Goal: Transaction & Acquisition: Purchase product/service

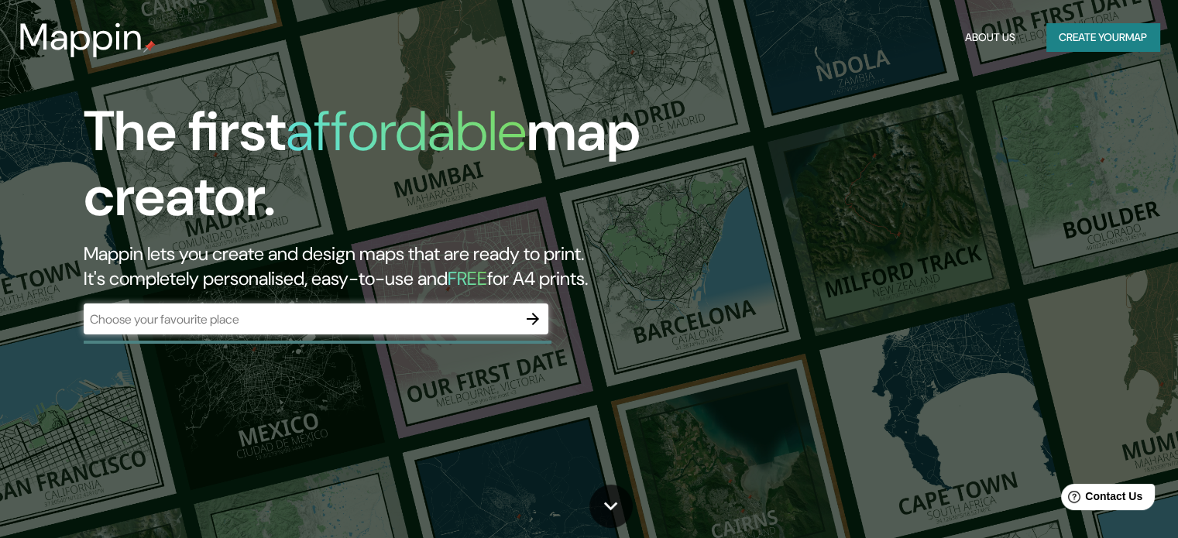
click at [215, 308] on div "​" at bounding box center [316, 319] width 465 height 31
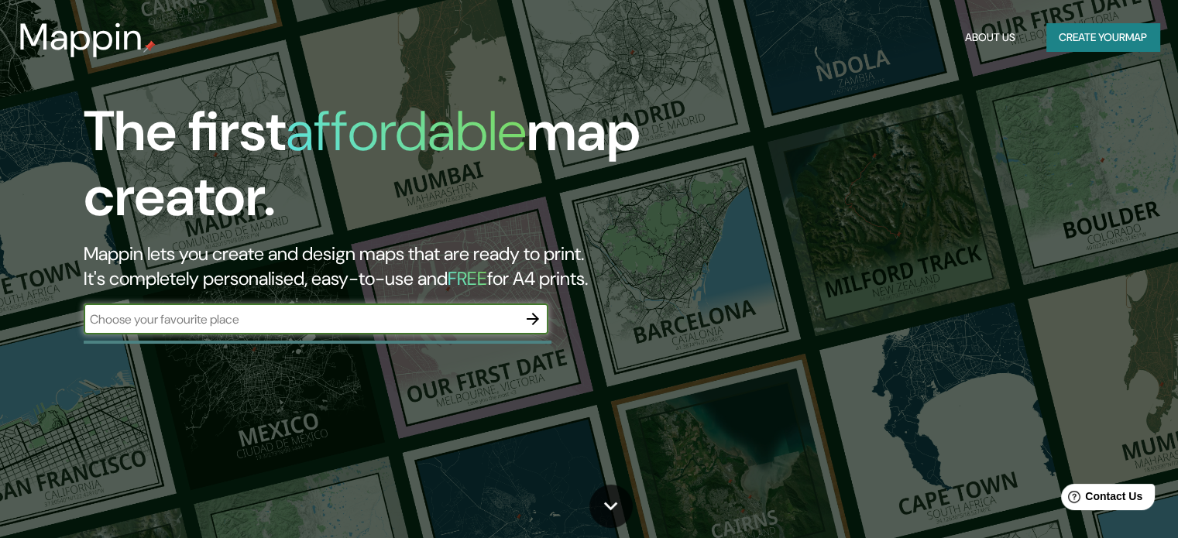
paste input "2-chōme-1-1 [GEOGRAPHIC_DATA], [GEOGRAPHIC_DATA], [GEOGRAPHIC_DATA] 150-0041, […"
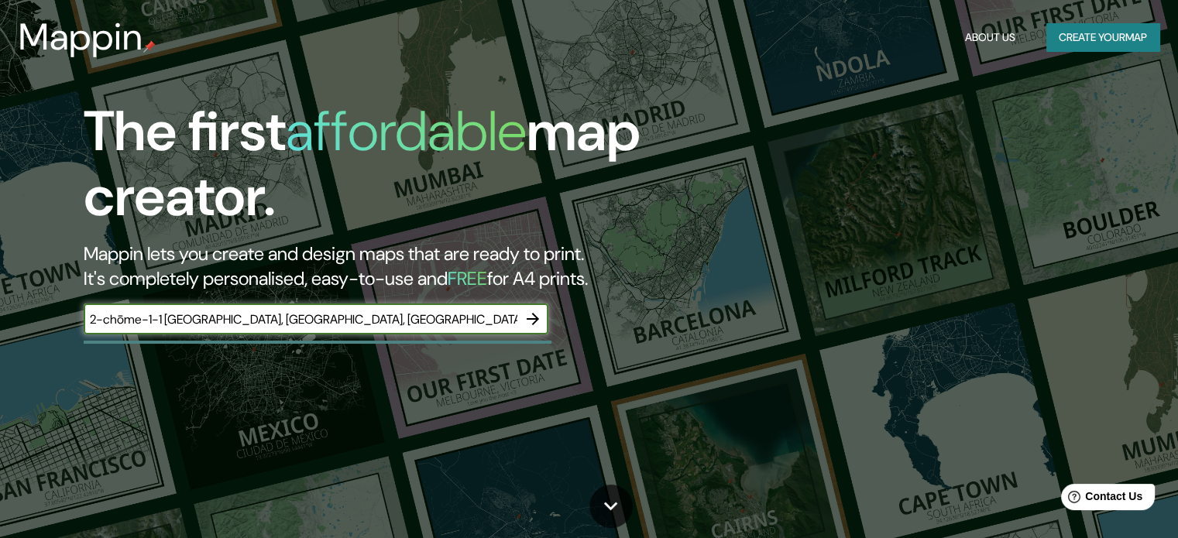
type input "2-chōme-1-1 [GEOGRAPHIC_DATA], [GEOGRAPHIC_DATA], [GEOGRAPHIC_DATA] 150-0041, […"
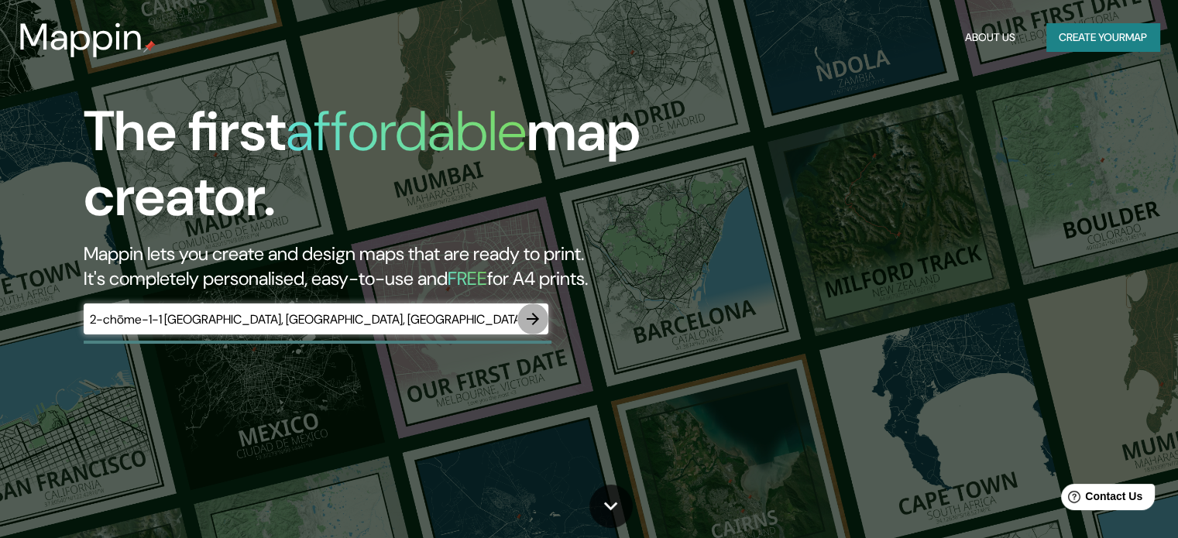
click at [536, 315] on icon "button" at bounding box center [533, 319] width 19 height 19
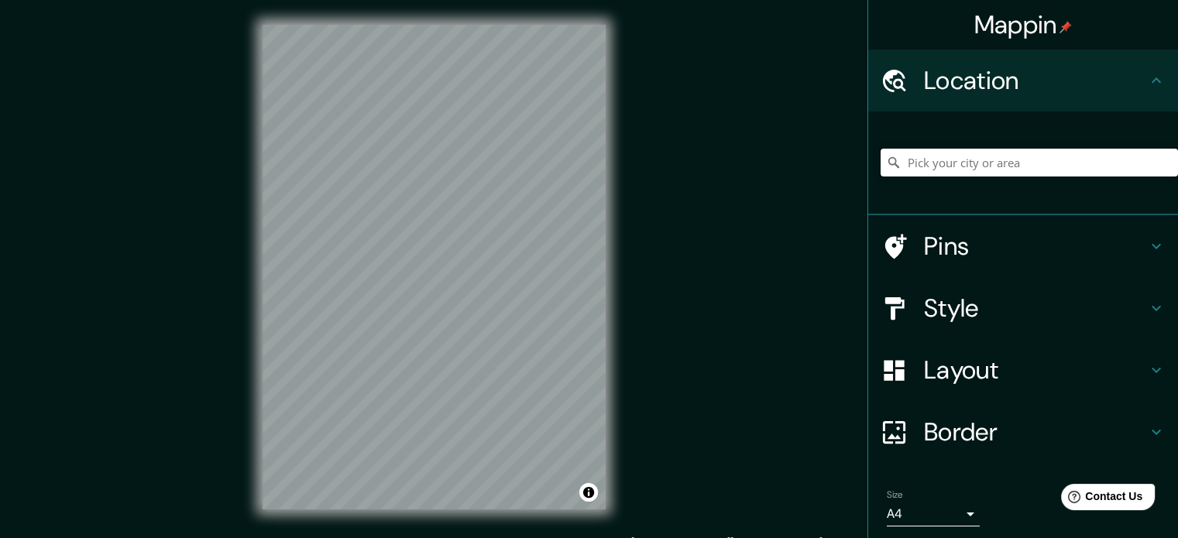
click at [928, 171] on input "Pick your city or area" at bounding box center [1029, 163] width 297 height 28
type input "y"
type input "[GEOGRAPHIC_DATA], [GEOGRAPHIC_DATA], [GEOGRAPHIC_DATA]"
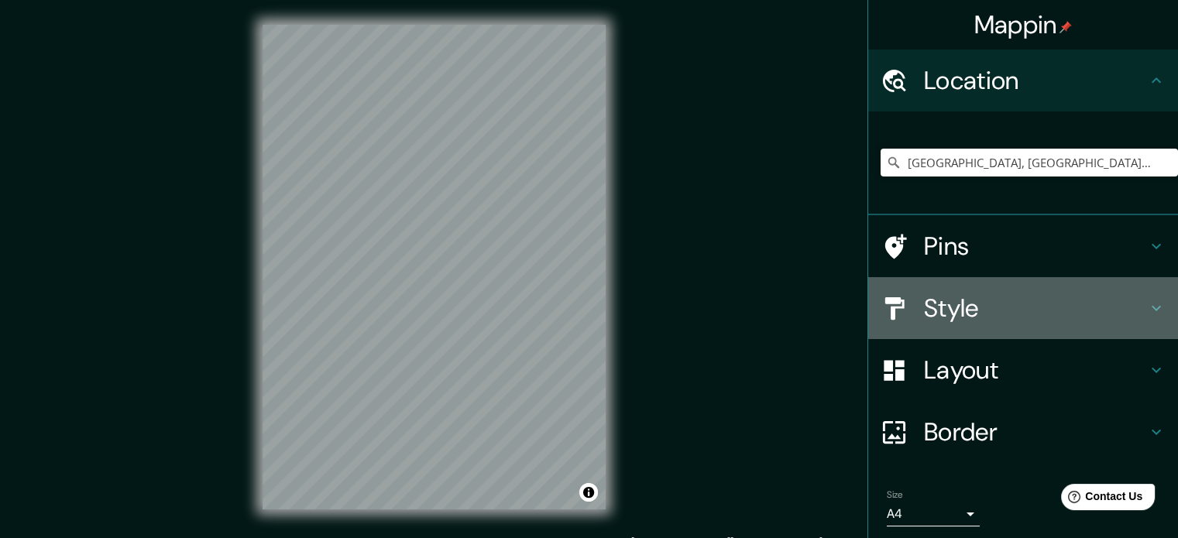
click at [955, 309] on h4 "Style" at bounding box center [1035, 308] width 223 height 31
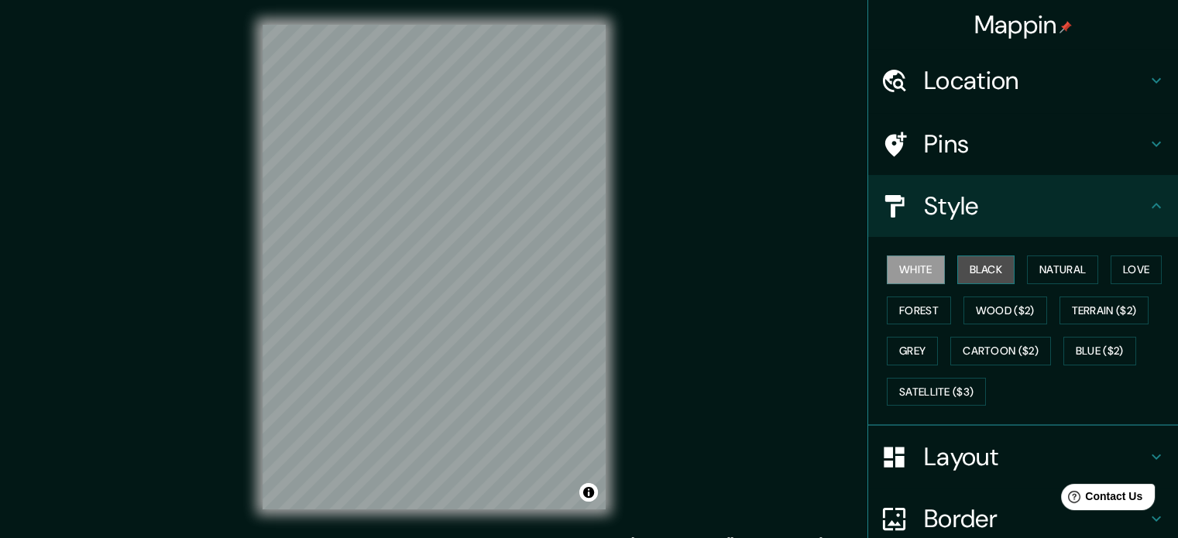
click at [976, 267] on button "Black" at bounding box center [986, 270] width 58 height 29
click at [908, 274] on button "White" at bounding box center [916, 270] width 58 height 29
click at [1131, 222] on div "Style" at bounding box center [1023, 206] width 310 height 62
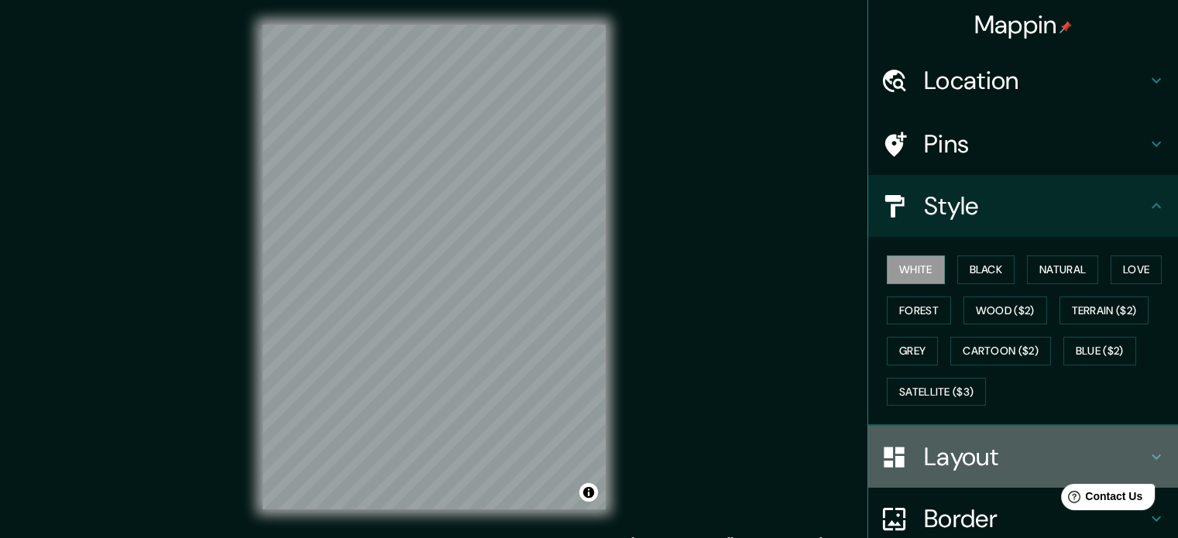
click at [1028, 459] on h4 "Layout" at bounding box center [1035, 457] width 223 height 31
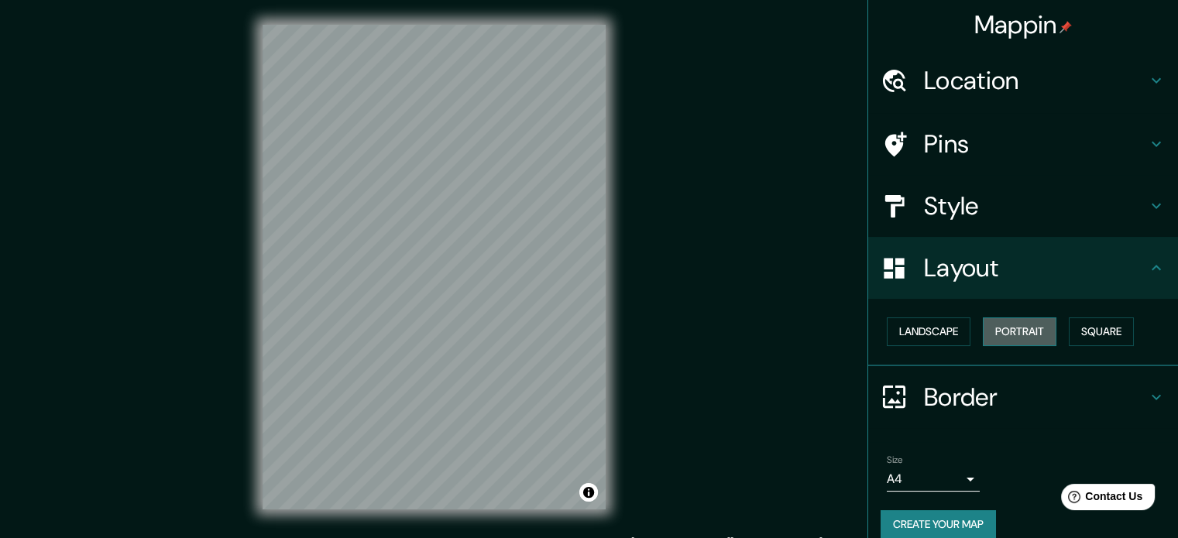
click at [1016, 338] on button "Portrait" at bounding box center [1020, 332] width 74 height 29
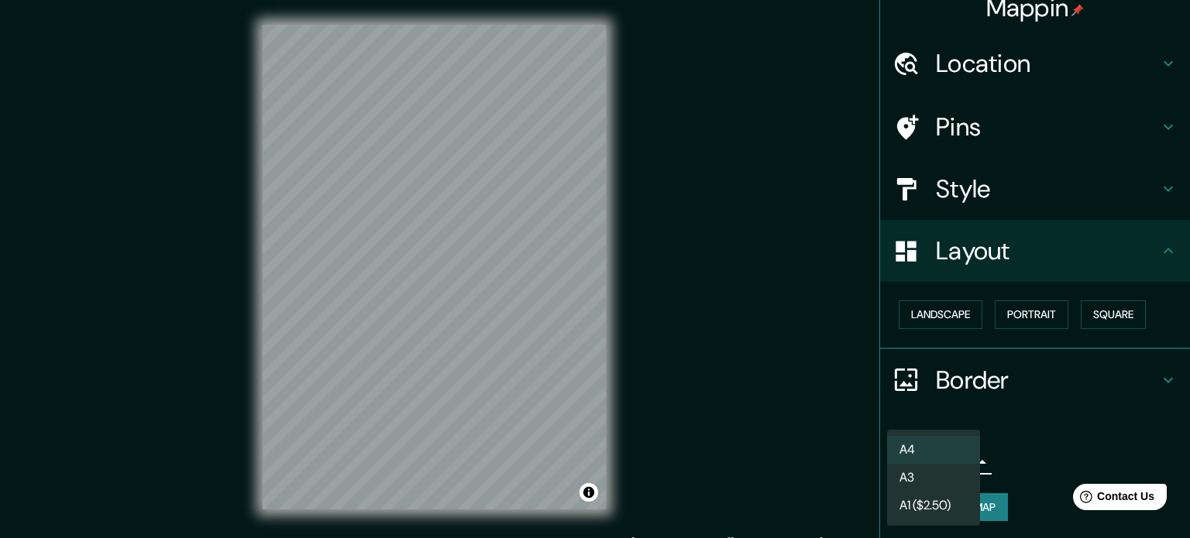
click at [950, 464] on body "Mappin Location [GEOGRAPHIC_DATA], [GEOGRAPHIC_DATA], [GEOGRAPHIC_DATA] [GEOGRA…" at bounding box center [595, 269] width 1190 height 538
click at [957, 452] on li "A4" at bounding box center [933, 450] width 93 height 28
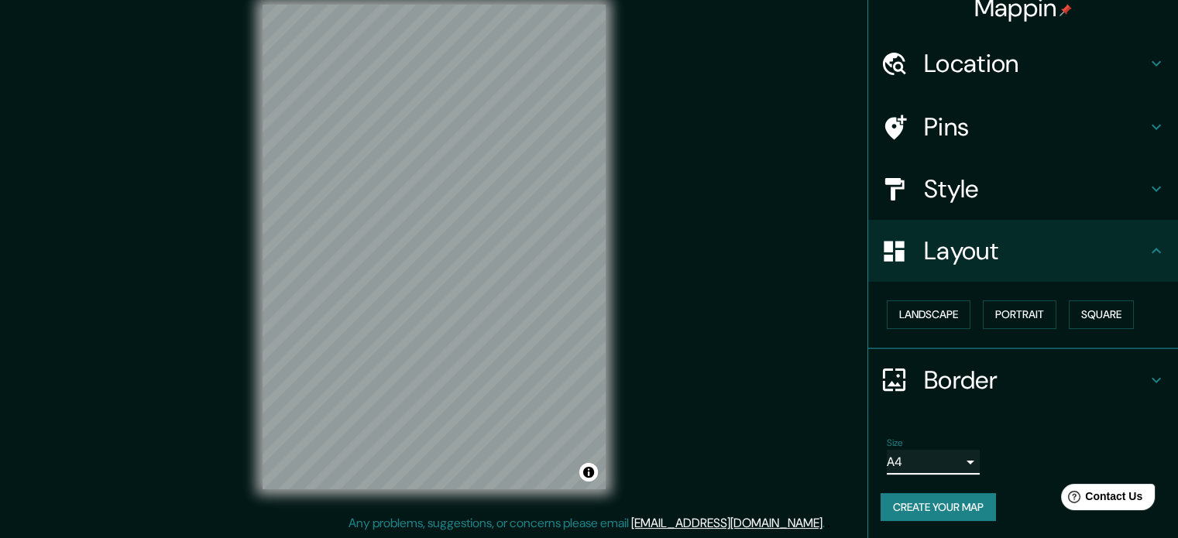
scroll to position [0, 0]
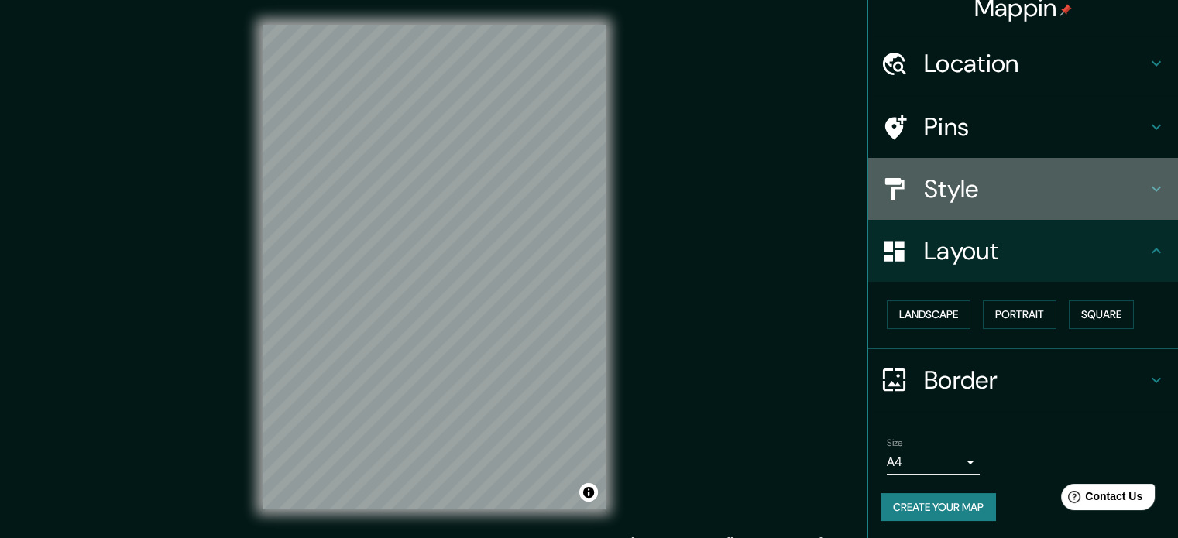
click at [1104, 191] on h4 "Style" at bounding box center [1035, 189] width 223 height 31
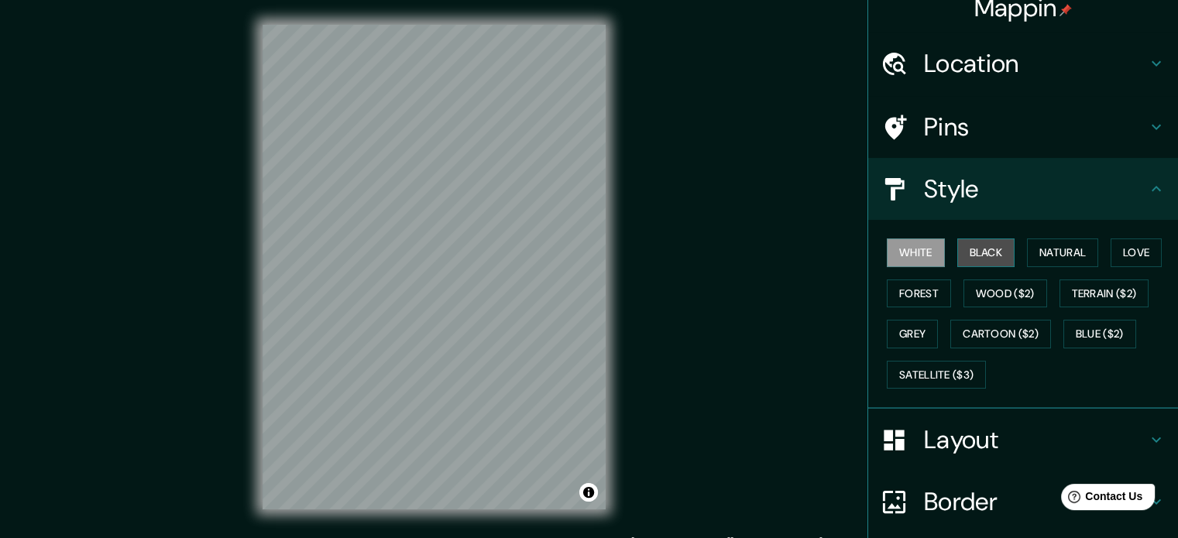
click at [976, 256] on button "Black" at bounding box center [986, 253] width 58 height 29
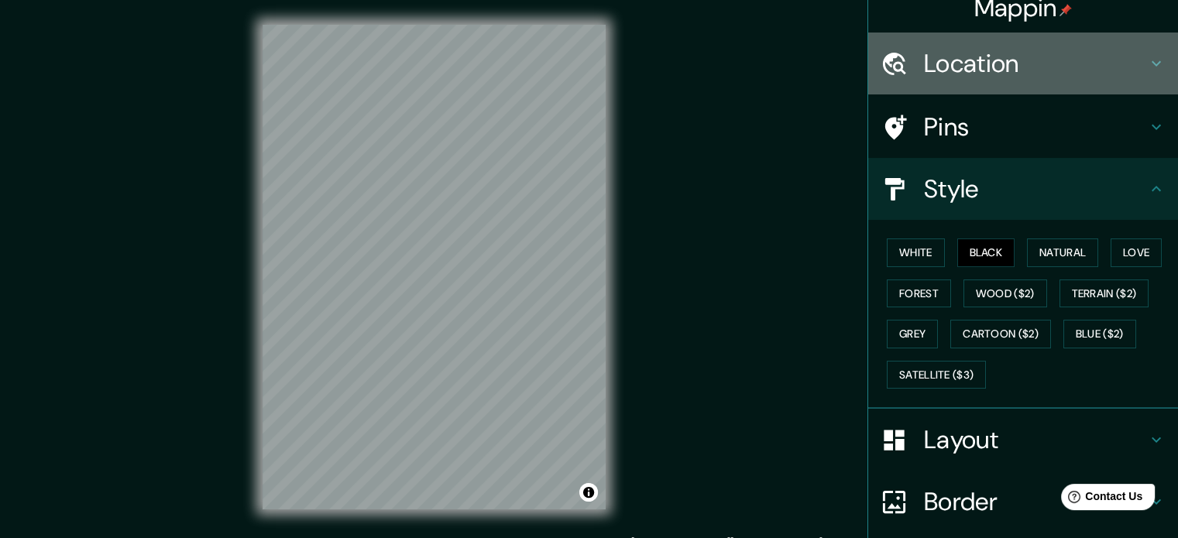
click at [1017, 74] on h4 "Location" at bounding box center [1035, 63] width 223 height 31
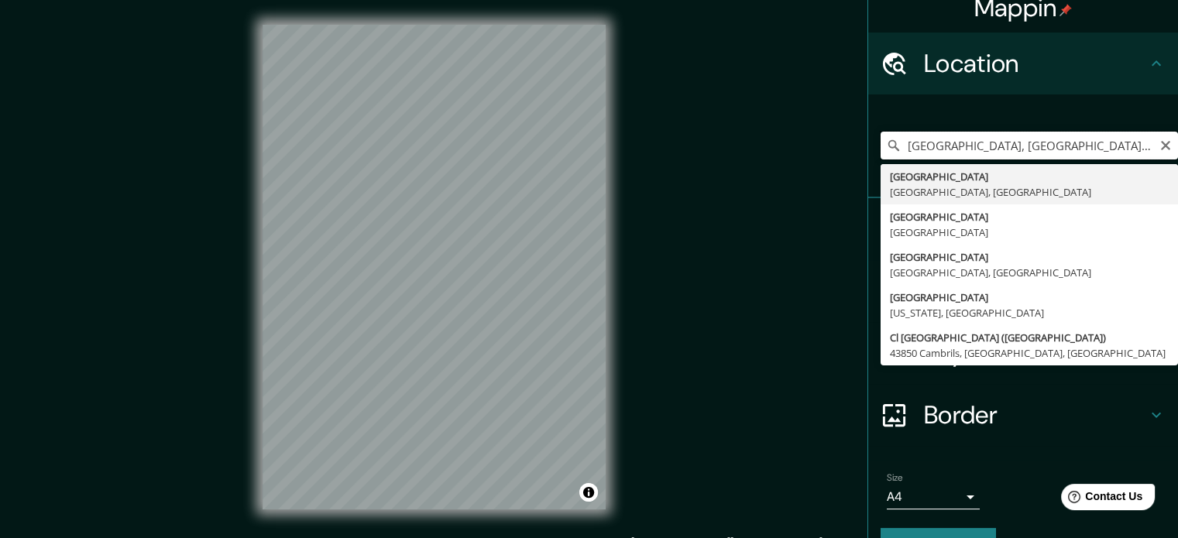
click at [899, 138] on input "[GEOGRAPHIC_DATA], [GEOGRAPHIC_DATA], [GEOGRAPHIC_DATA]" at bounding box center [1029, 146] width 297 height 28
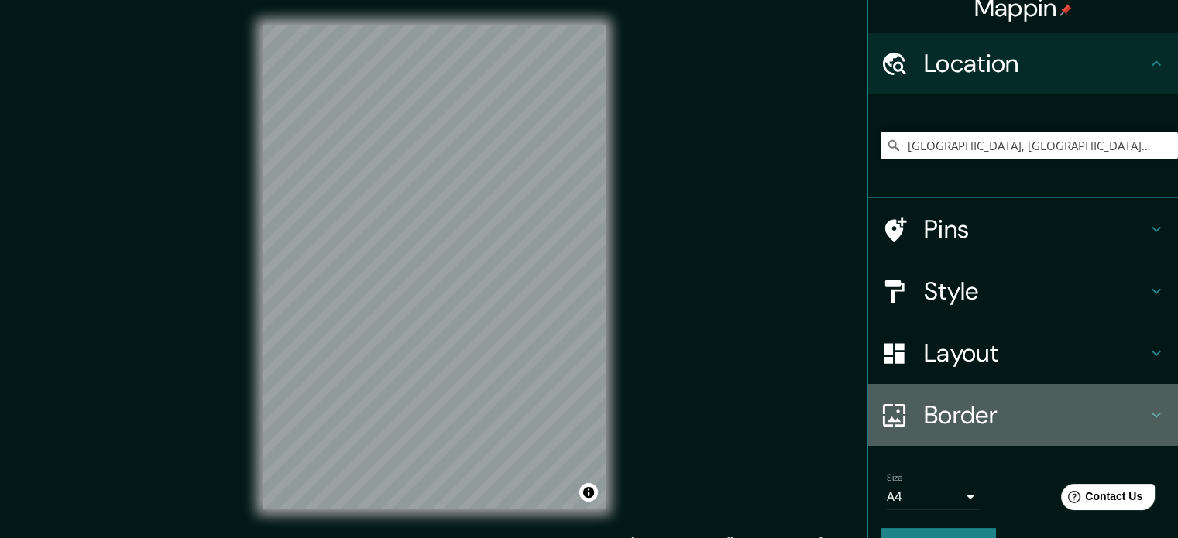
click at [973, 424] on h4 "Border" at bounding box center [1035, 415] width 223 height 31
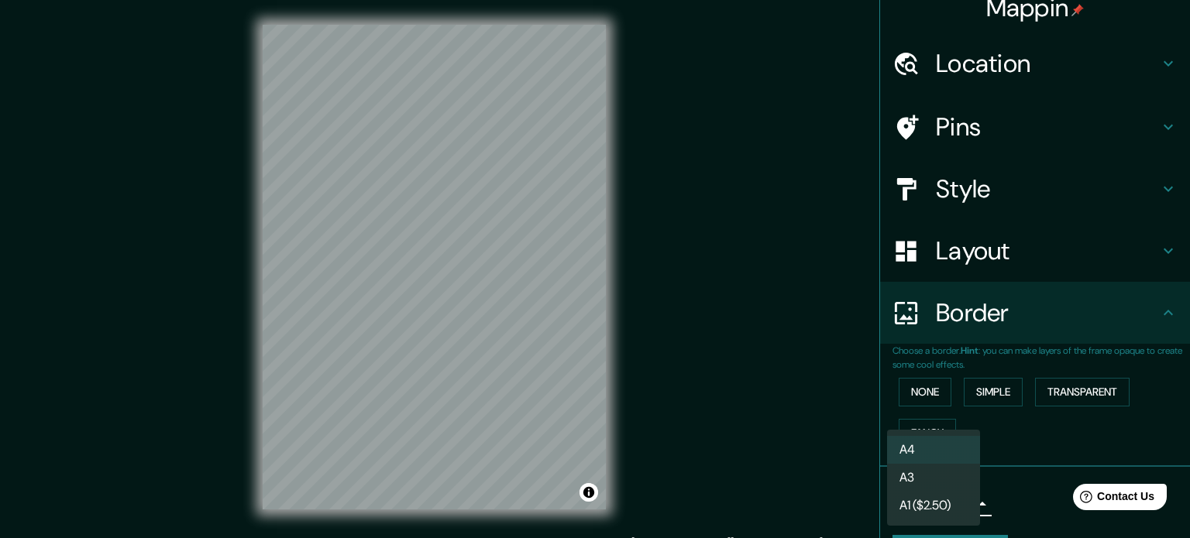
click at [949, 504] on body "Mappin Location [GEOGRAPHIC_DATA], [GEOGRAPHIC_DATA], [GEOGRAPHIC_DATA] [GEOGRA…" at bounding box center [595, 269] width 1190 height 538
click at [933, 480] on li "A3" at bounding box center [933, 478] width 93 height 28
type input "a4"
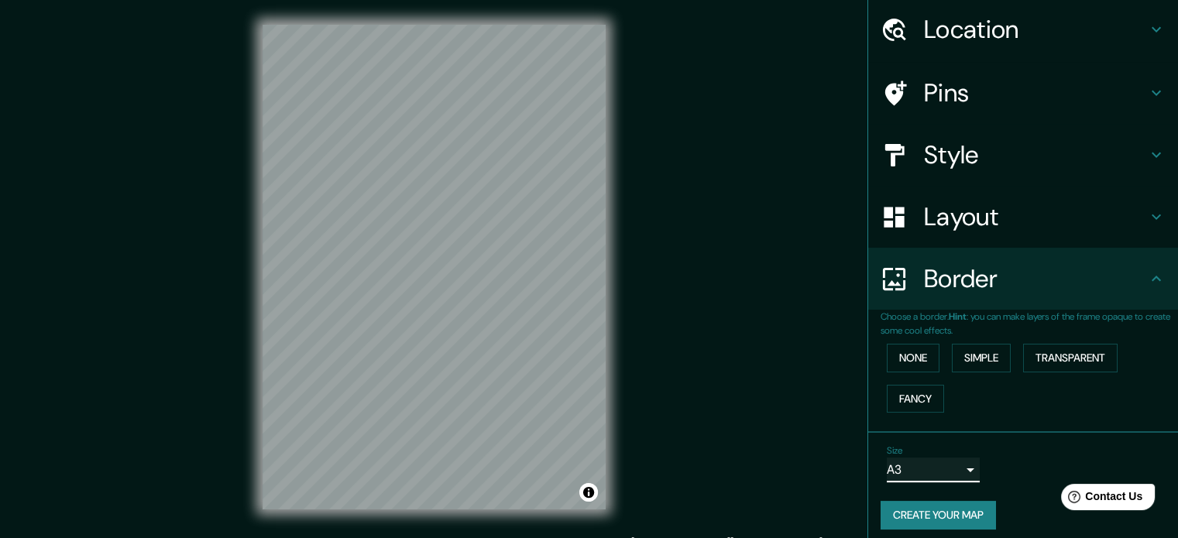
scroll to position [59, 0]
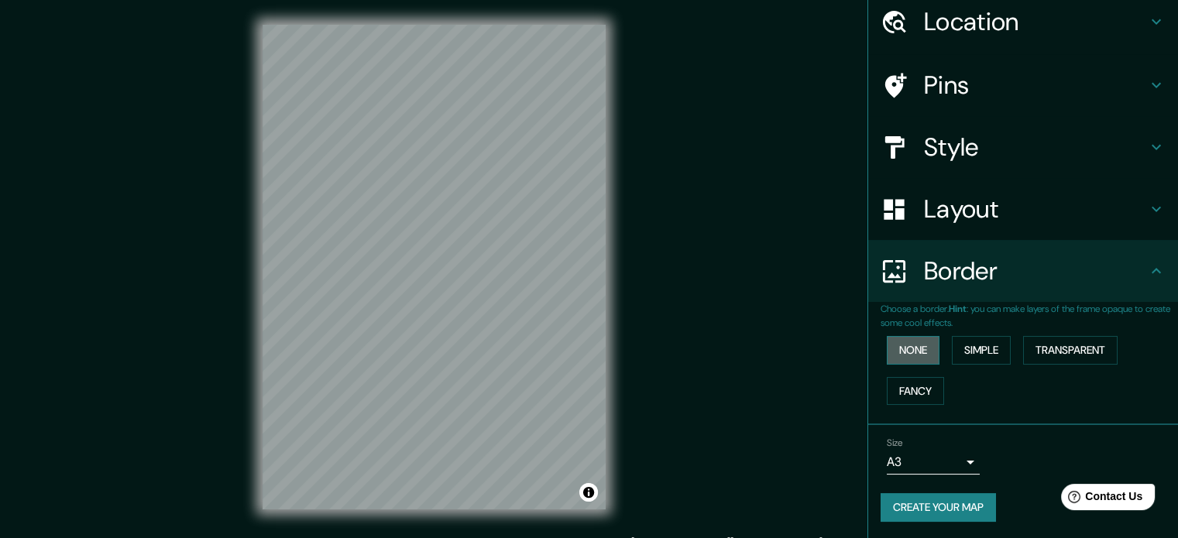
click at [888, 350] on button "None" at bounding box center [913, 350] width 53 height 29
click at [742, 356] on div "Mappin Location [GEOGRAPHIC_DATA], [GEOGRAPHIC_DATA], [GEOGRAPHIC_DATA] [GEOGRA…" at bounding box center [589, 279] width 1178 height 559
click at [964, 92] on h4 "Pins" at bounding box center [1035, 85] width 223 height 31
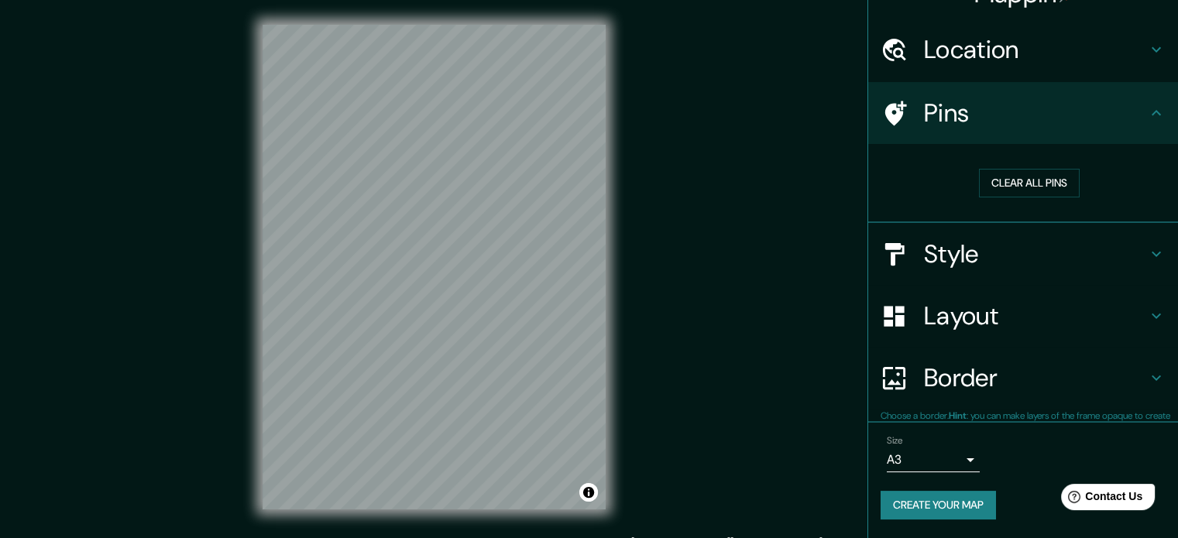
scroll to position [29, 0]
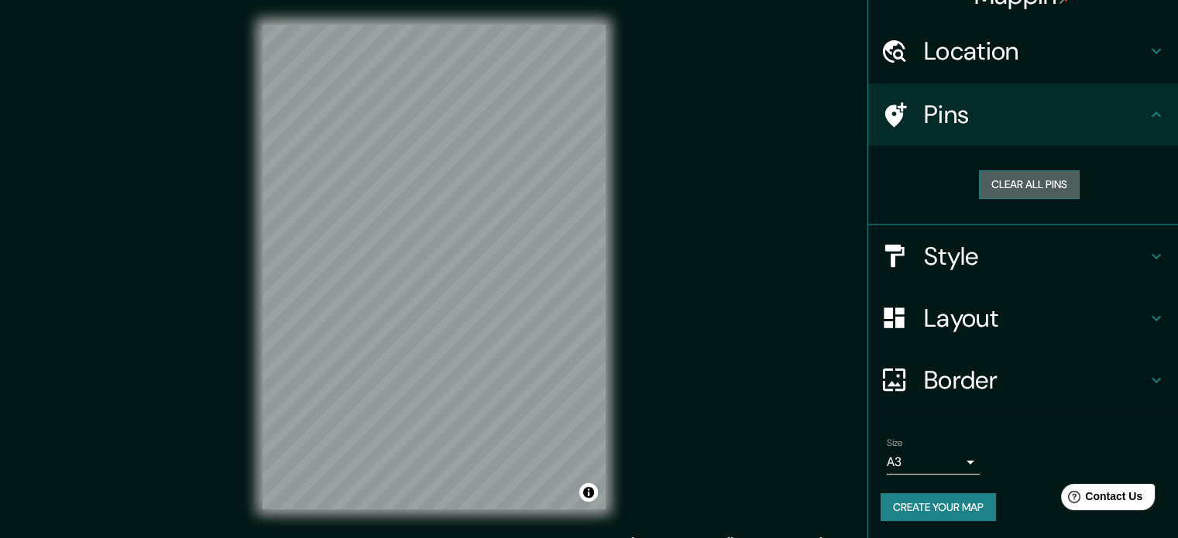
click at [1016, 185] on button "Clear all pins" at bounding box center [1029, 184] width 101 height 29
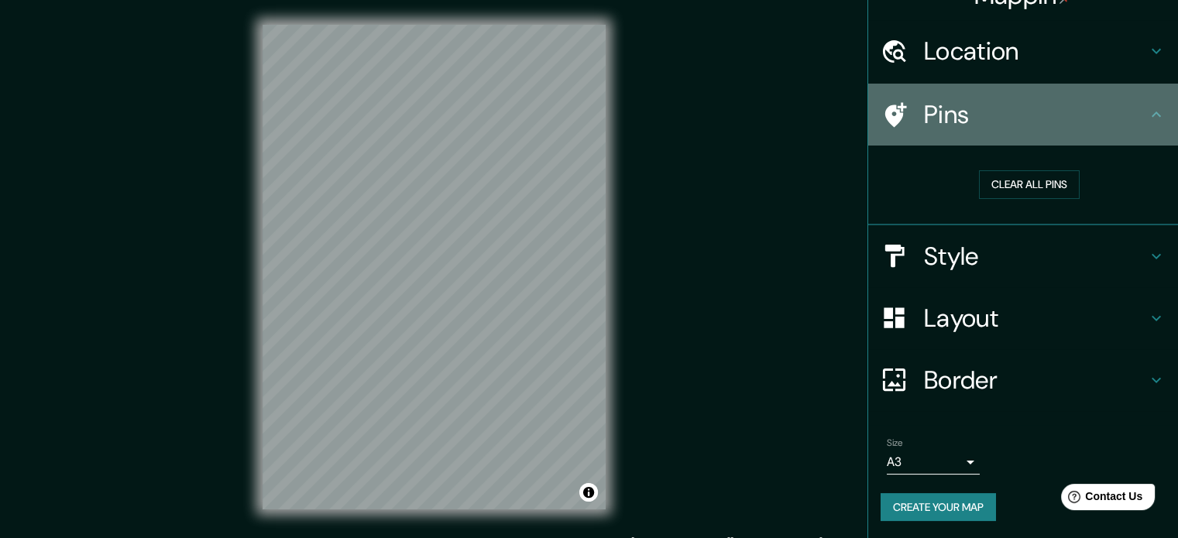
click at [1051, 105] on h4 "Pins" at bounding box center [1035, 114] width 223 height 31
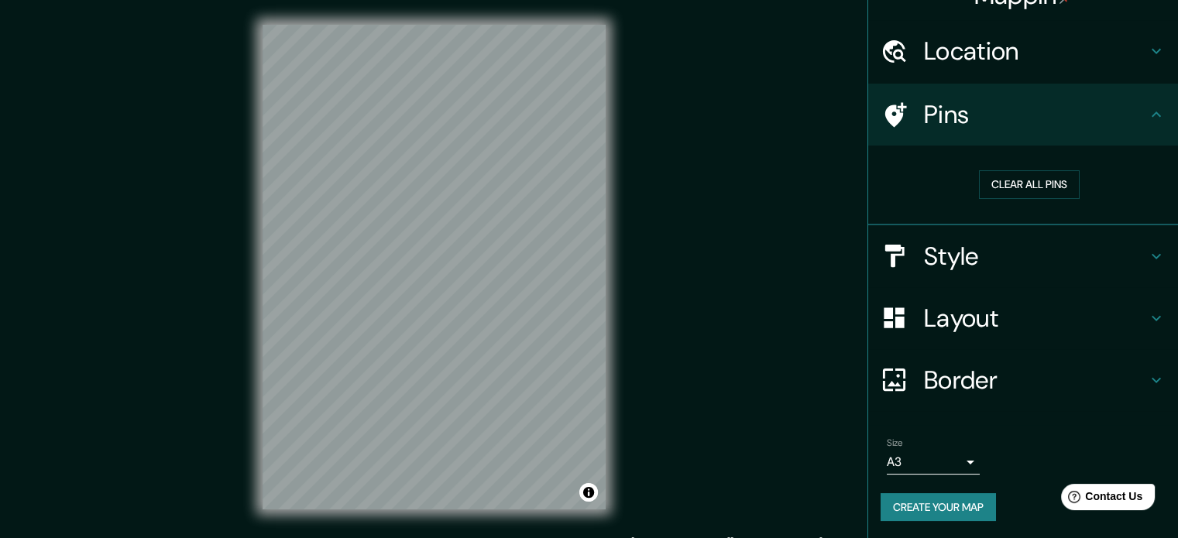
click at [690, 276] on div "Mappin Location [GEOGRAPHIC_DATA], [GEOGRAPHIC_DATA], [GEOGRAPHIC_DATA] [GEOGRA…" at bounding box center [589, 279] width 1178 height 559
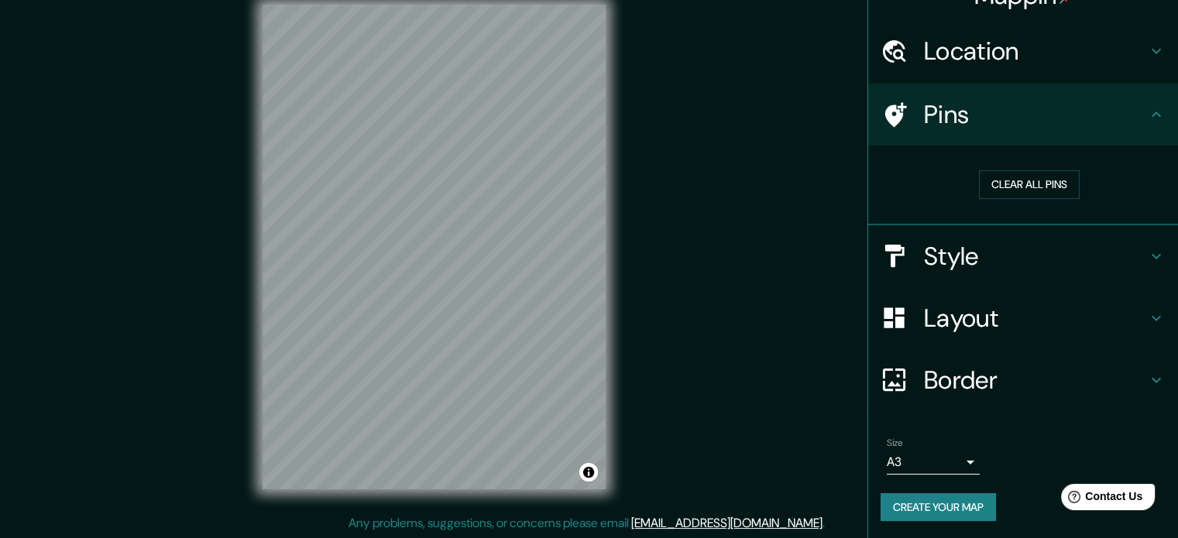
click at [983, 369] on h4 "Border" at bounding box center [1035, 380] width 223 height 31
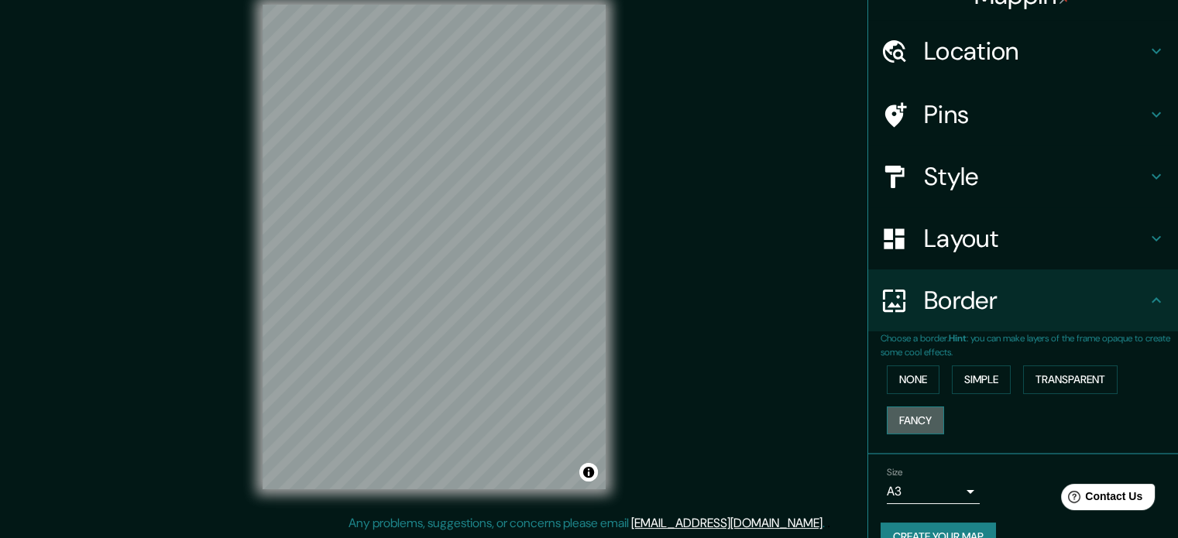
click at [908, 418] on button "Fancy" at bounding box center [915, 421] width 57 height 29
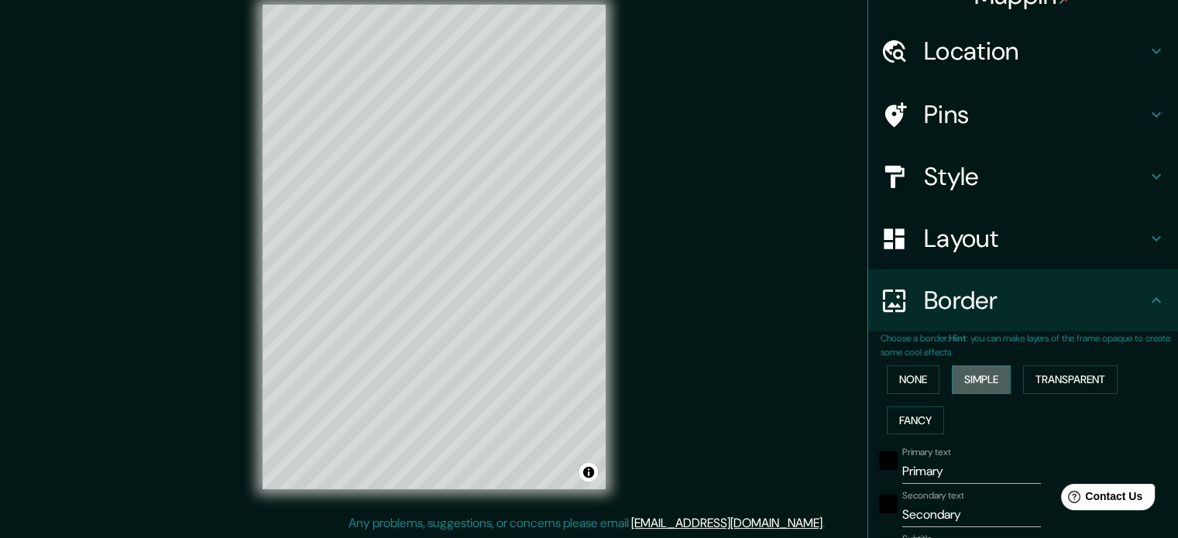
click at [969, 381] on button "Simple" at bounding box center [981, 380] width 59 height 29
click at [899, 378] on button "None" at bounding box center [913, 380] width 53 height 29
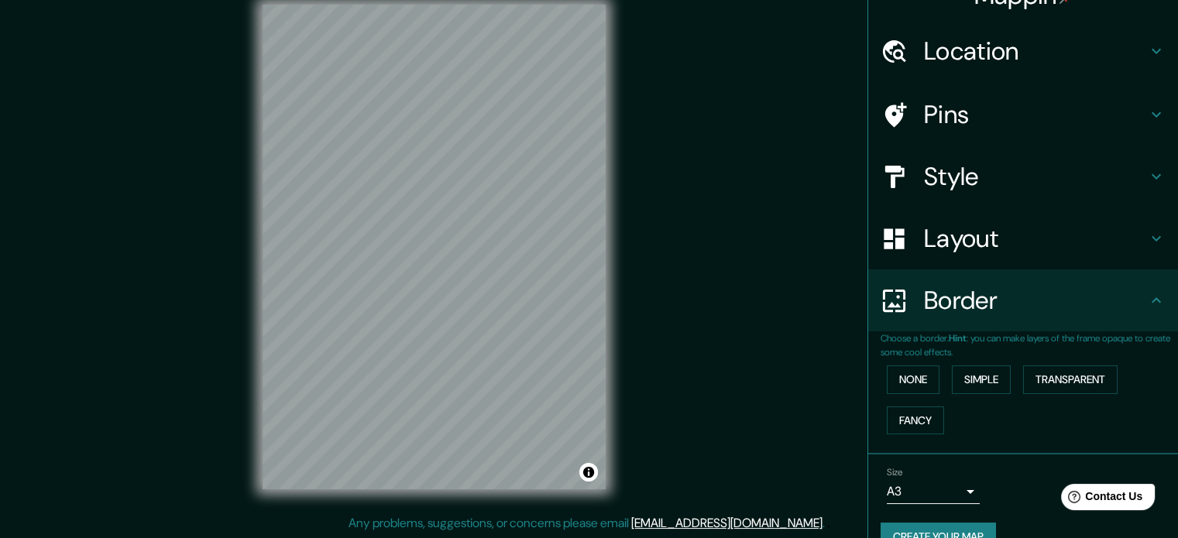
scroll to position [59, 0]
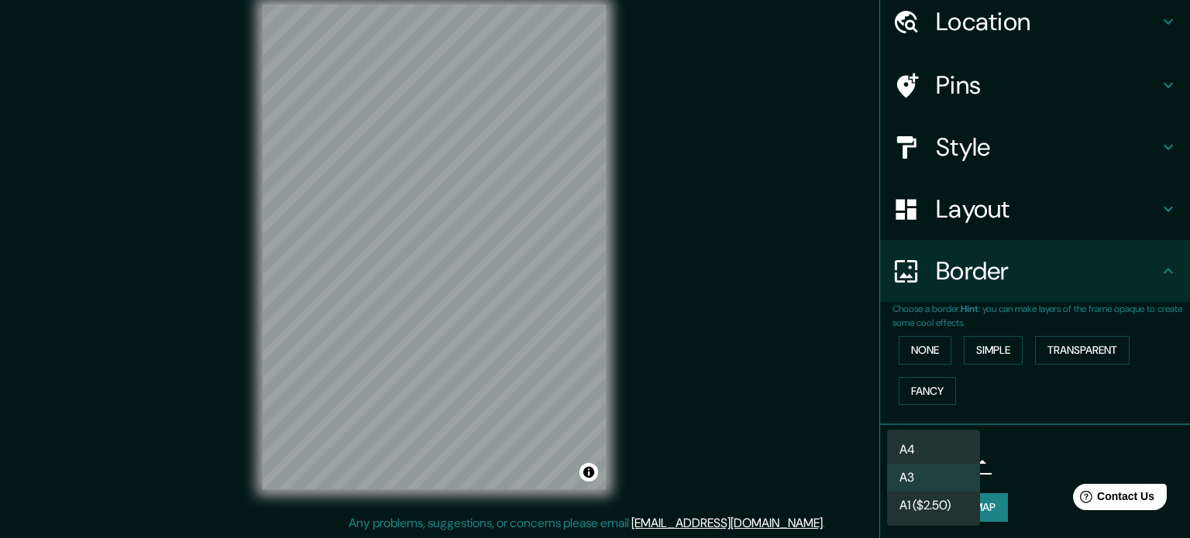
click at [936, 466] on body "Mappin Location [GEOGRAPHIC_DATA], [GEOGRAPHIC_DATA], [GEOGRAPHIC_DATA] [GEOGRA…" at bounding box center [595, 249] width 1190 height 538
click at [936, 466] on li "A3" at bounding box center [933, 478] width 93 height 28
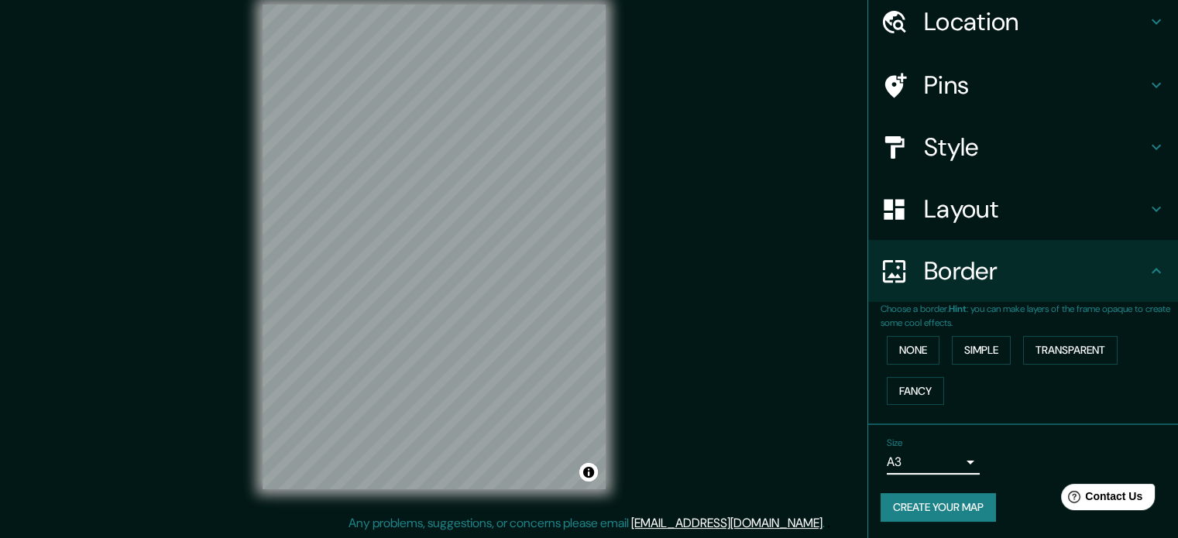
click at [782, 366] on div "Mappin Location [GEOGRAPHIC_DATA], [GEOGRAPHIC_DATA], [GEOGRAPHIC_DATA] [GEOGRA…" at bounding box center [589, 259] width 1178 height 559
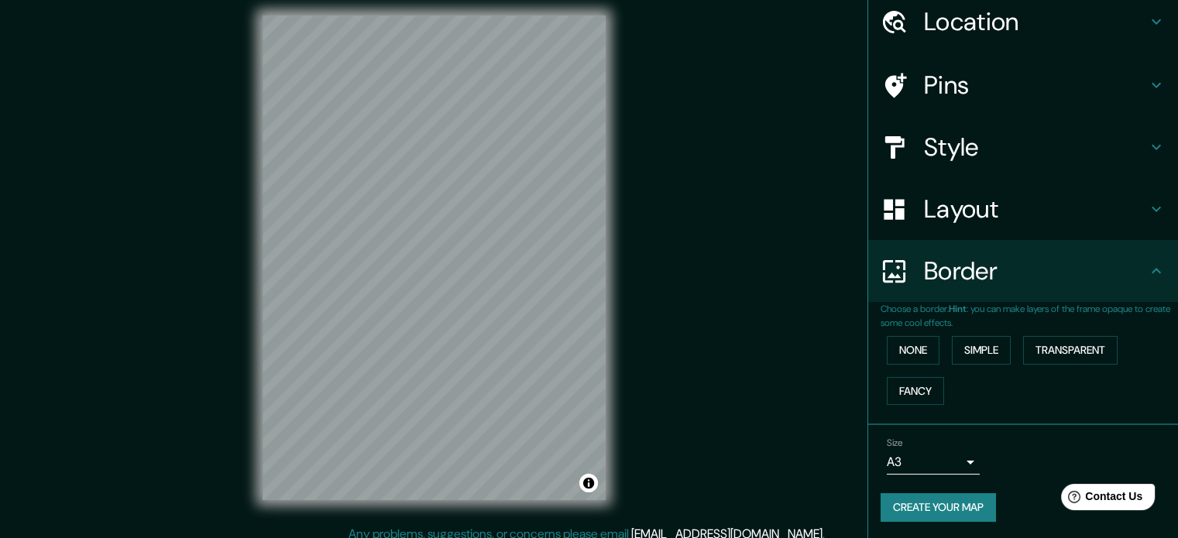
scroll to position [10, 0]
click at [685, 263] on div "Mappin Location [GEOGRAPHIC_DATA], [GEOGRAPHIC_DATA], [GEOGRAPHIC_DATA] [GEOGRA…" at bounding box center [589, 269] width 1178 height 559
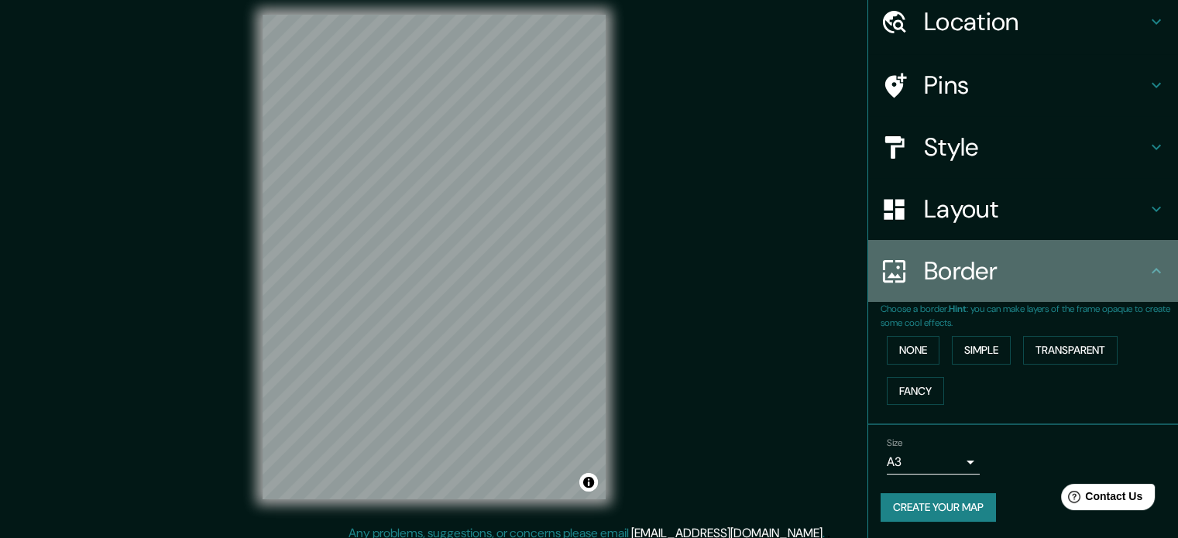
click at [950, 256] on h4 "Border" at bounding box center [1035, 271] width 223 height 31
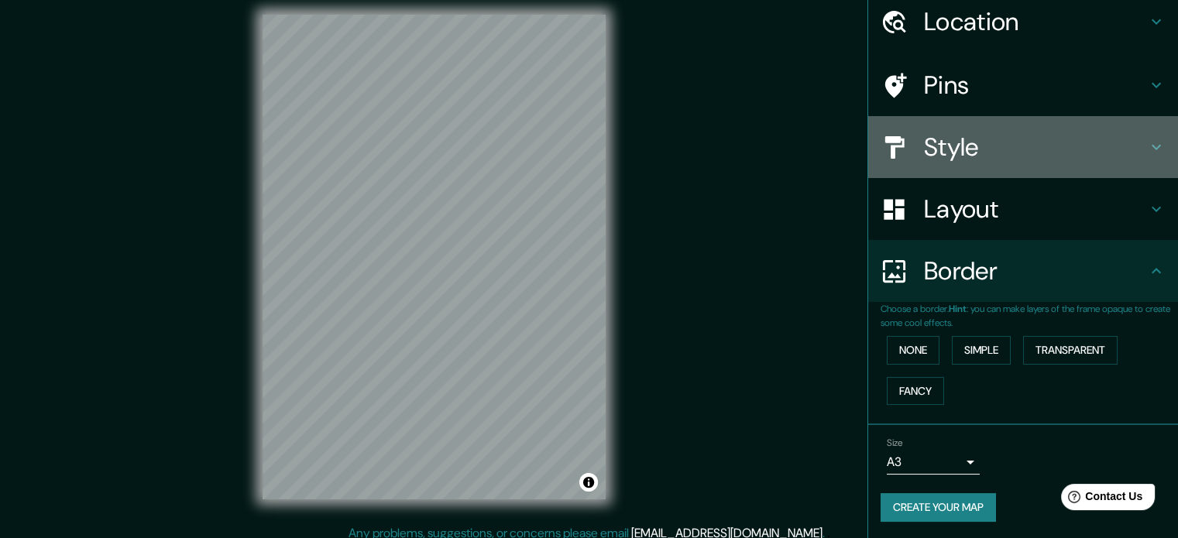
click at [979, 148] on h4 "Style" at bounding box center [1035, 147] width 223 height 31
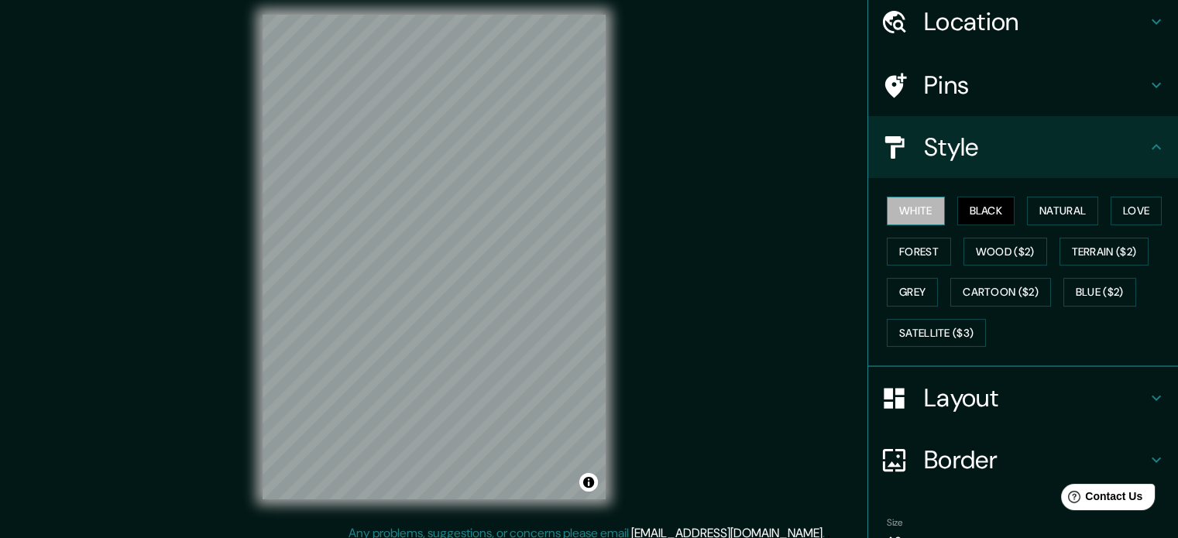
click at [916, 210] on button "White" at bounding box center [916, 211] width 58 height 29
click at [1119, 210] on button "Love" at bounding box center [1136, 211] width 51 height 29
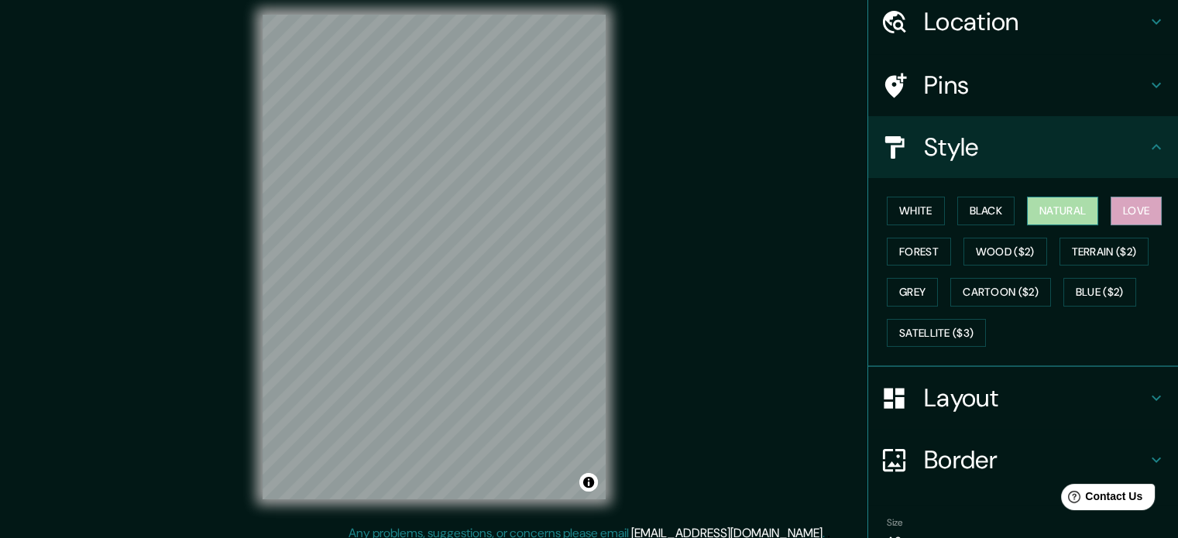
click at [1060, 210] on button "Natural" at bounding box center [1062, 211] width 71 height 29
click at [906, 253] on button "Forest" at bounding box center [919, 252] width 64 height 29
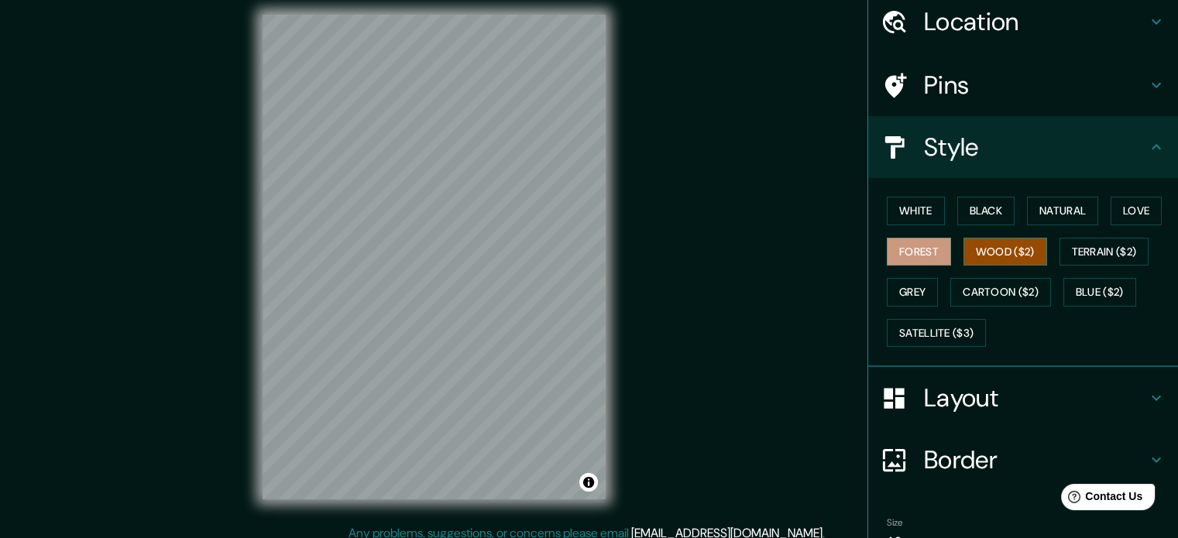
click at [982, 256] on button "Wood ($2)" at bounding box center [1006, 252] width 84 height 29
click at [1085, 251] on button "Terrain ($2)" at bounding box center [1105, 252] width 90 height 29
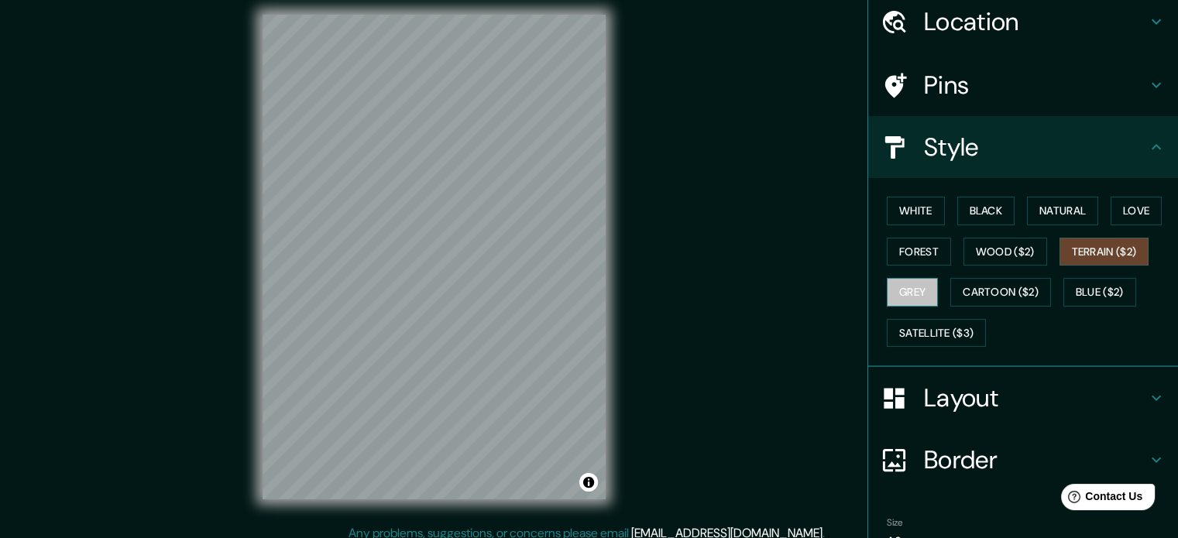
click at [892, 293] on button "Grey" at bounding box center [912, 292] width 51 height 29
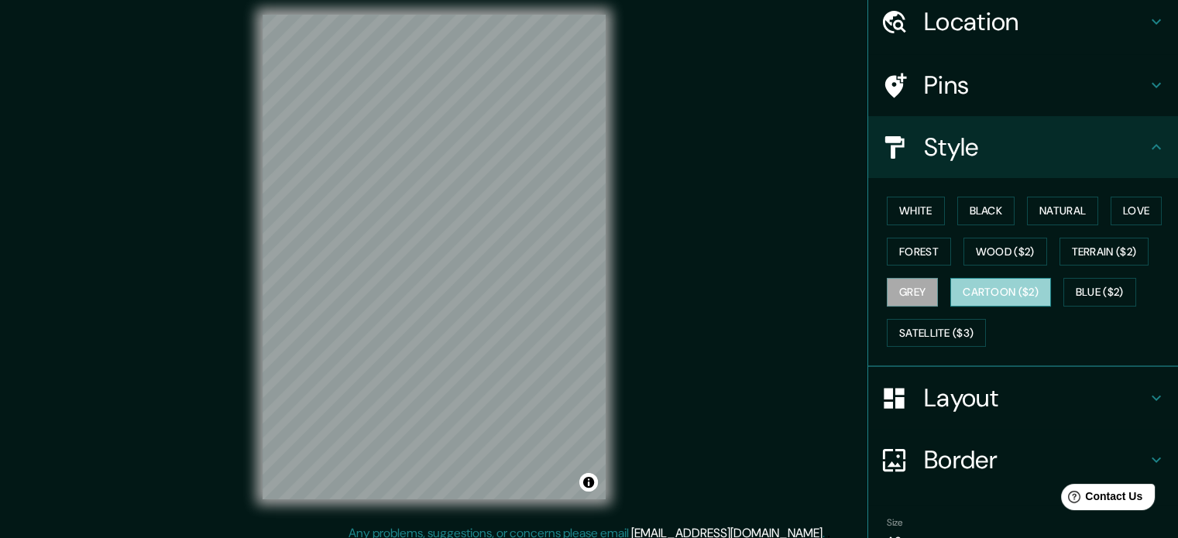
click at [976, 300] on button "Cartoon ($2)" at bounding box center [1000, 292] width 101 height 29
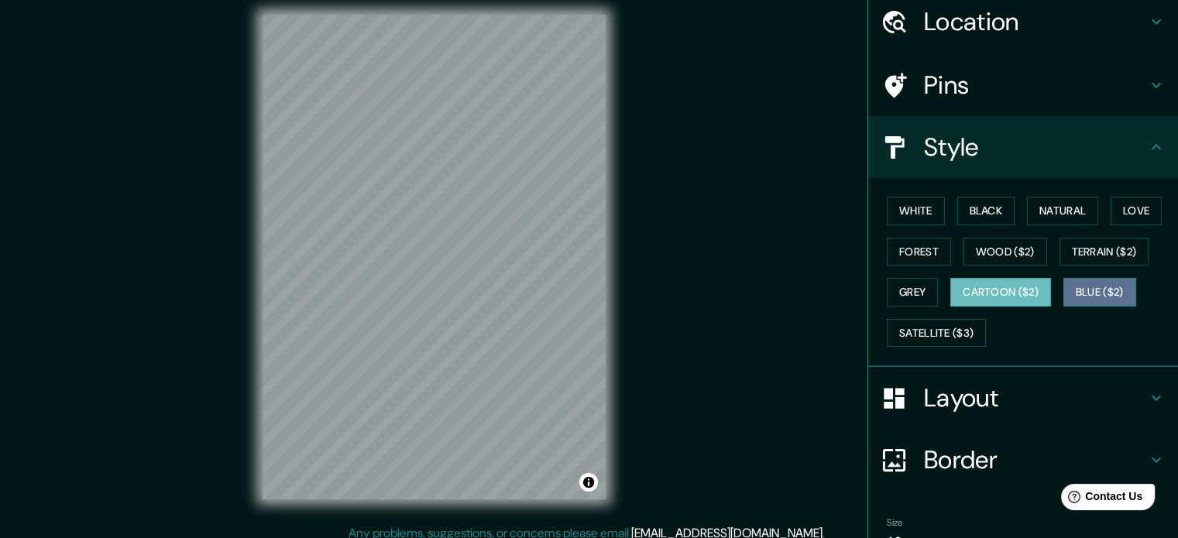
click at [1097, 297] on button "Blue ($2)" at bounding box center [1100, 292] width 73 height 29
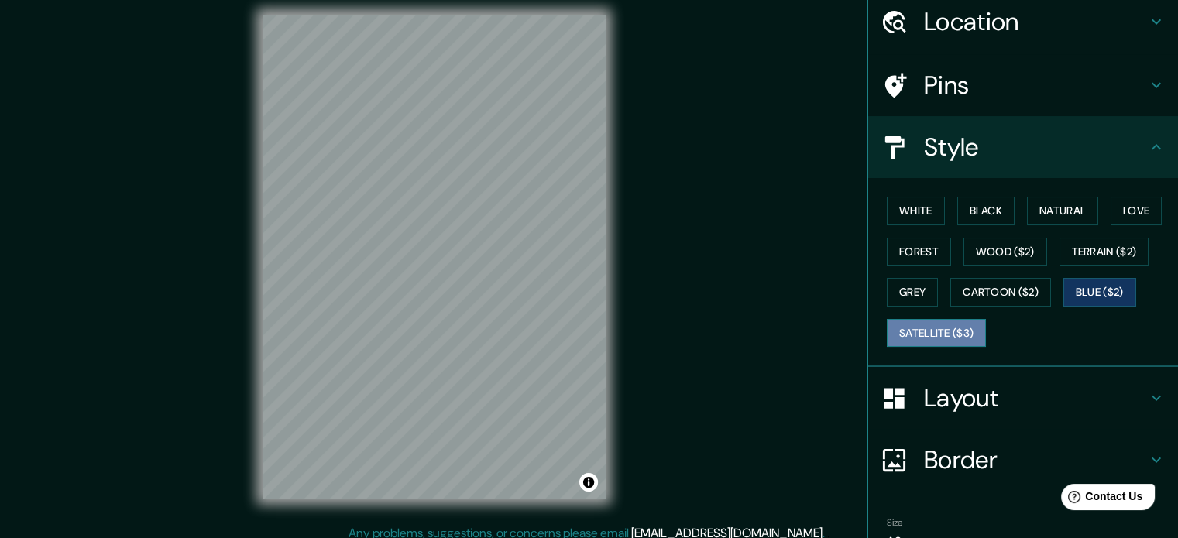
click at [892, 327] on button "Satellite ($3)" at bounding box center [936, 333] width 99 height 29
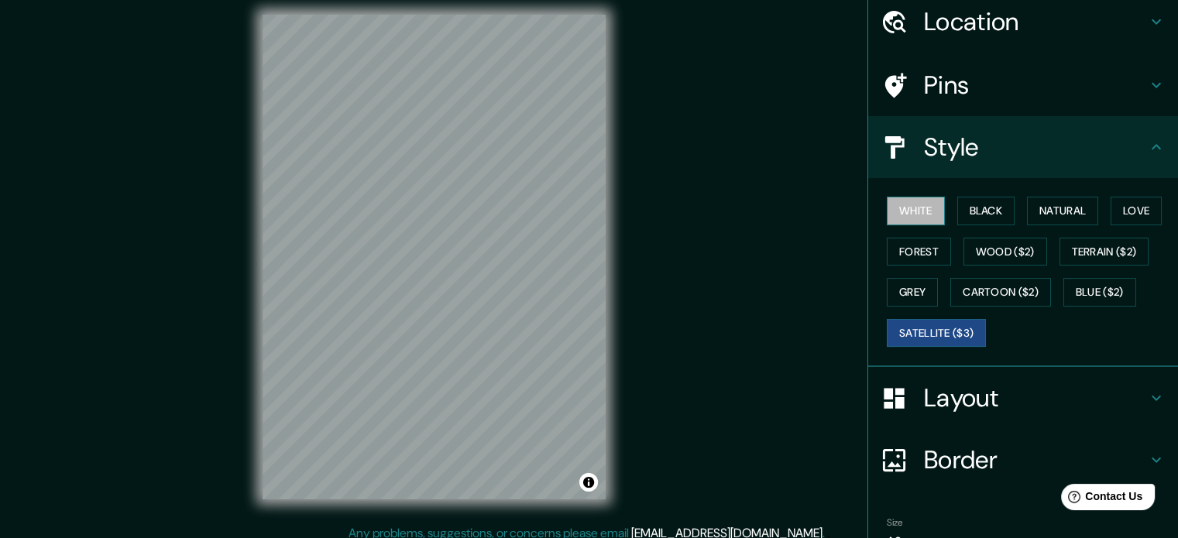
click at [905, 213] on button "White" at bounding box center [916, 211] width 58 height 29
click at [983, 198] on button "Black" at bounding box center [986, 211] width 58 height 29
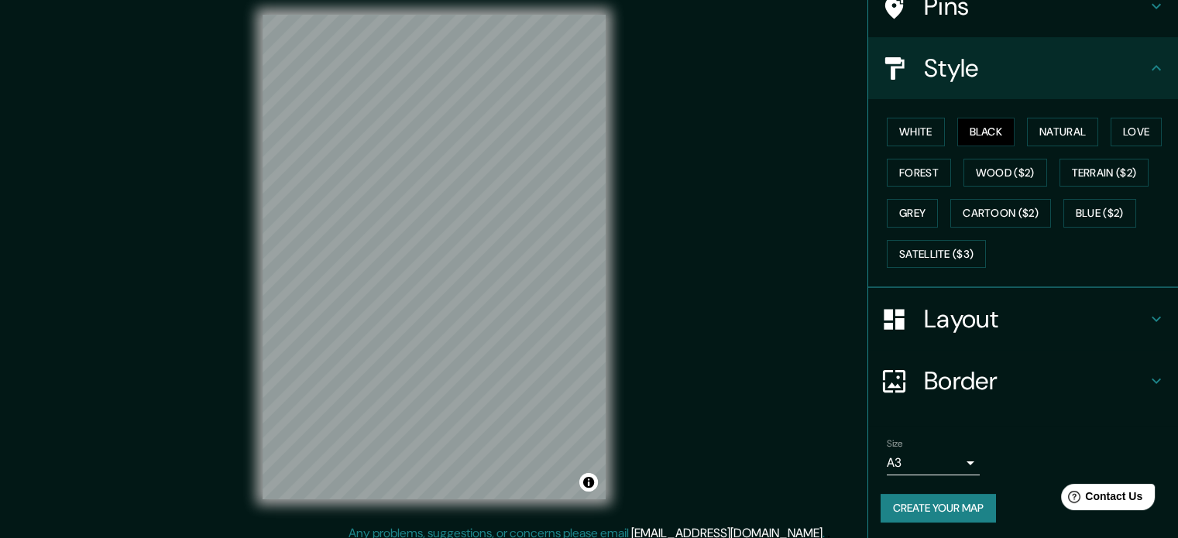
scroll to position [20, 0]
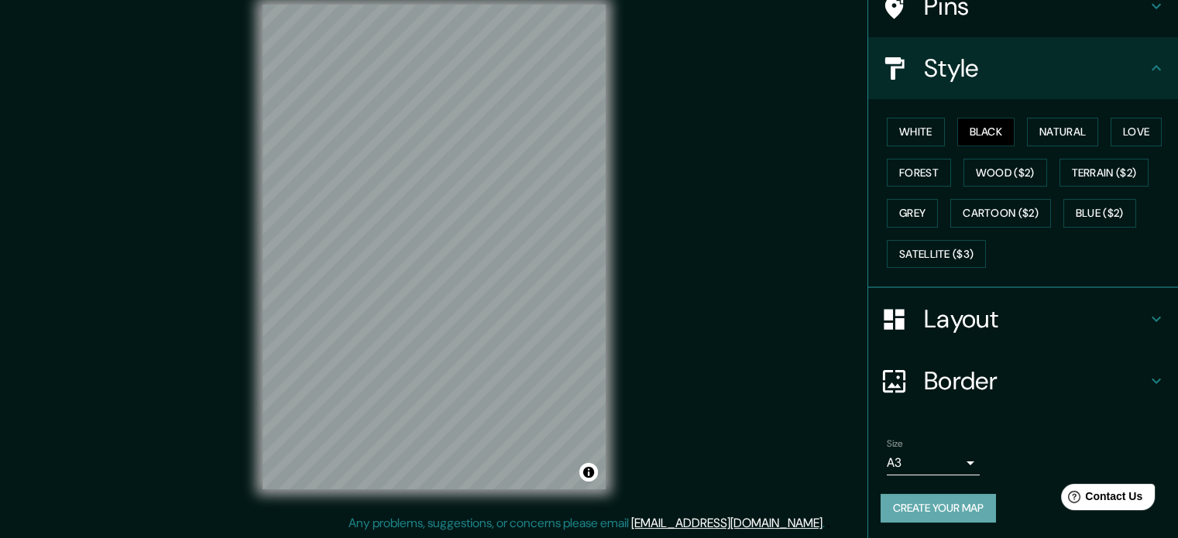
click at [931, 514] on button "Create your map" at bounding box center [938, 508] width 115 height 29
click at [930, 510] on button "Create your map" at bounding box center [938, 508] width 115 height 29
click at [728, 412] on div "Mappin Location [GEOGRAPHIC_DATA], [GEOGRAPHIC_DATA], [GEOGRAPHIC_DATA] [GEOGRA…" at bounding box center [589, 259] width 1178 height 559
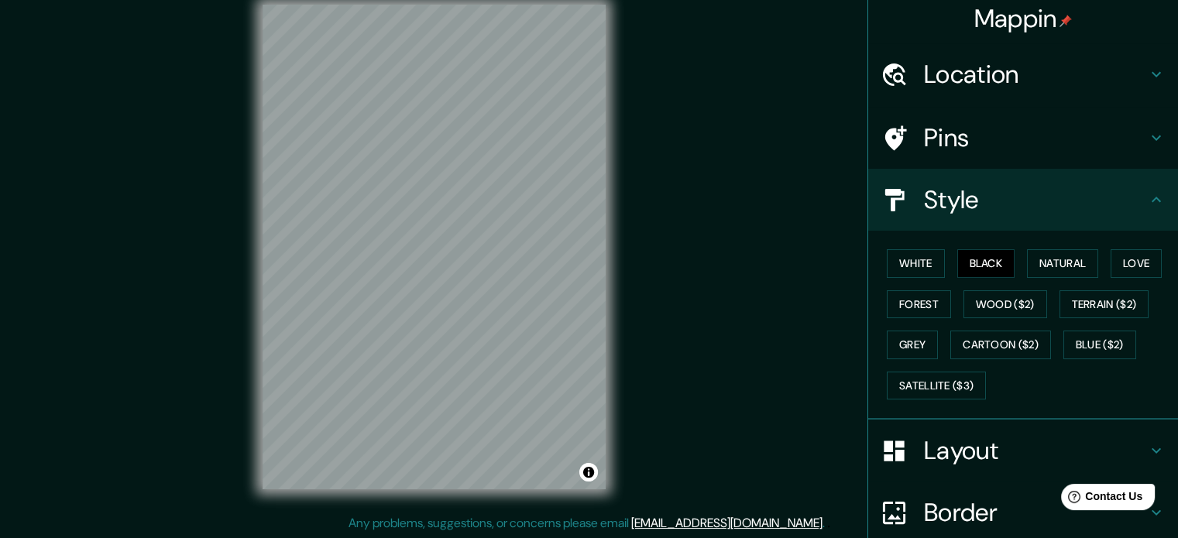
scroll to position [0, 0]
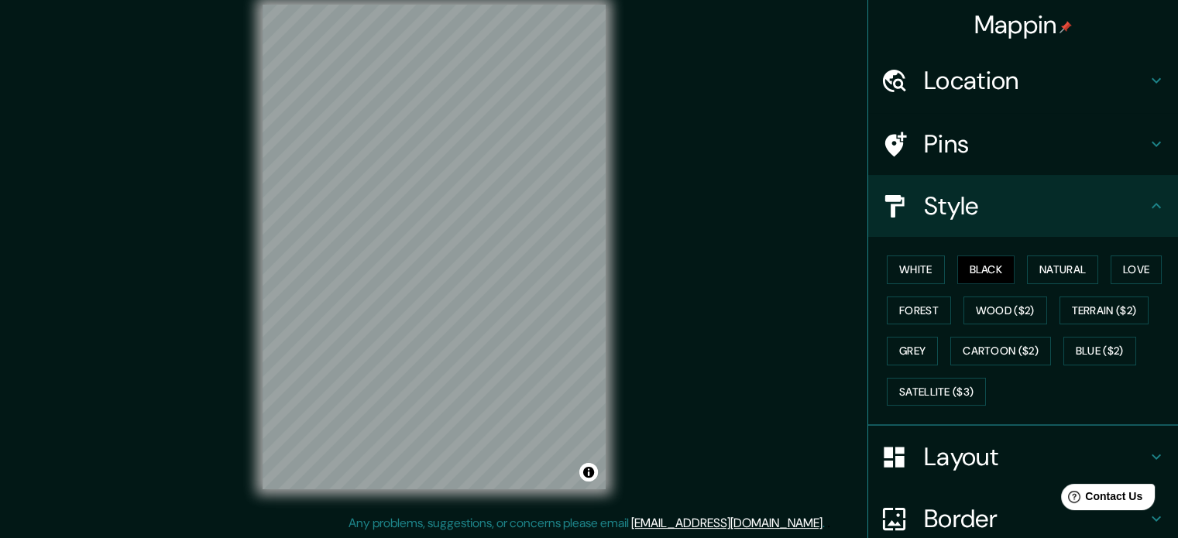
click at [1128, 220] on h4 "Style" at bounding box center [1035, 206] width 223 height 31
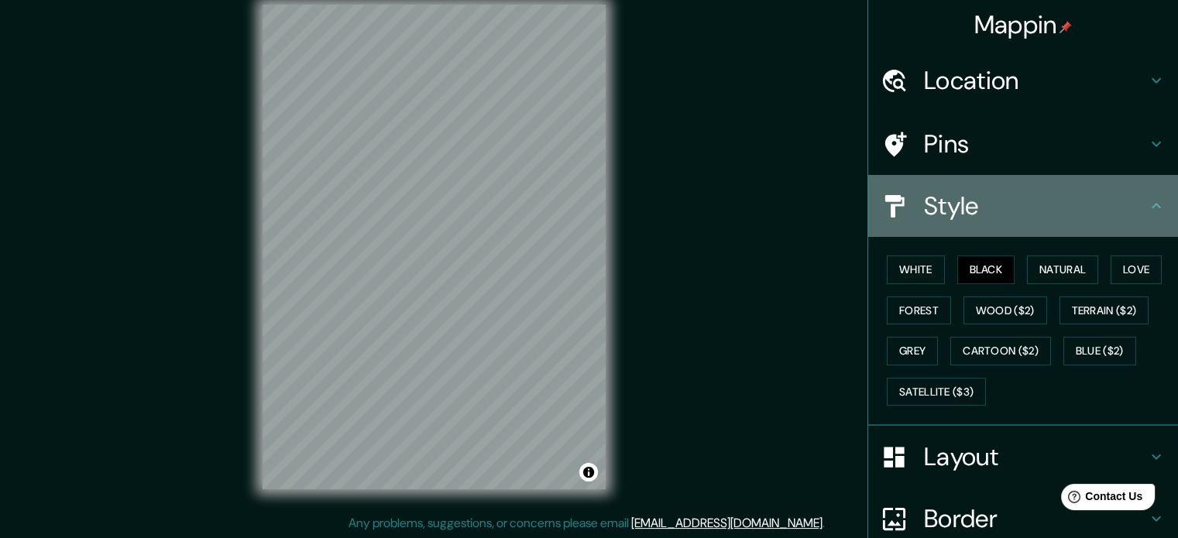
click at [1147, 197] on icon at bounding box center [1156, 206] width 19 height 19
click at [1002, 194] on h4 "Style" at bounding box center [1035, 206] width 223 height 31
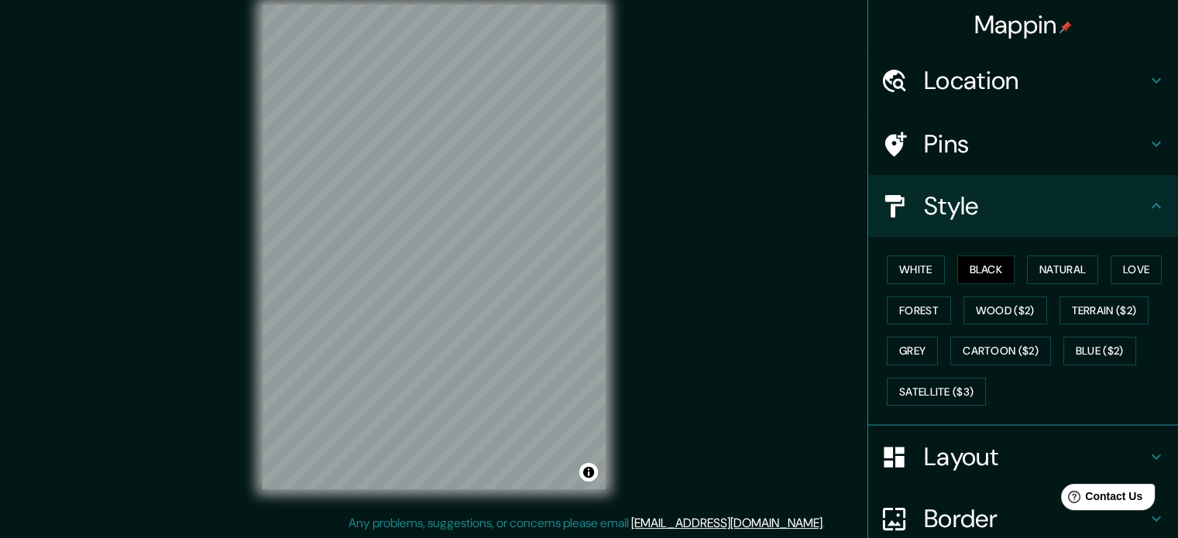
click at [936, 140] on h4 "Pins" at bounding box center [1035, 144] width 223 height 31
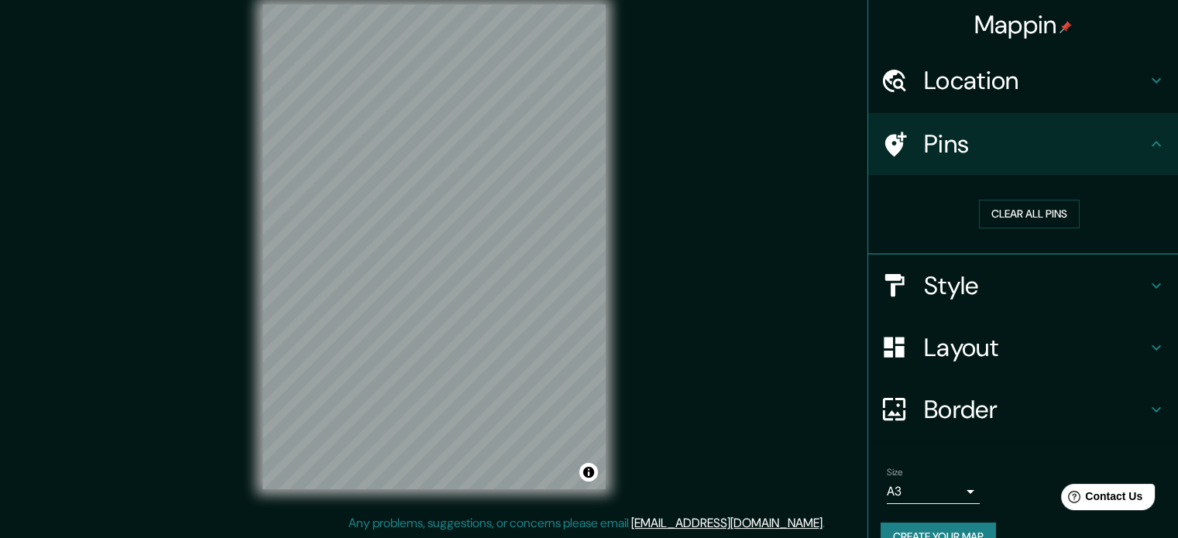
click at [936, 140] on h4 "Pins" at bounding box center [1035, 144] width 223 height 31
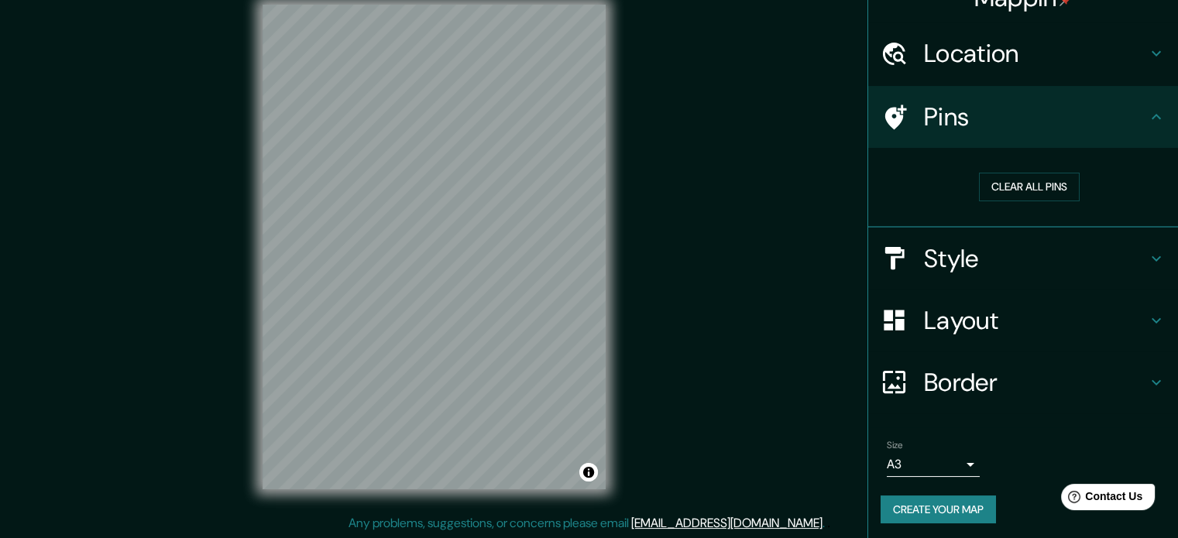
scroll to position [29, 0]
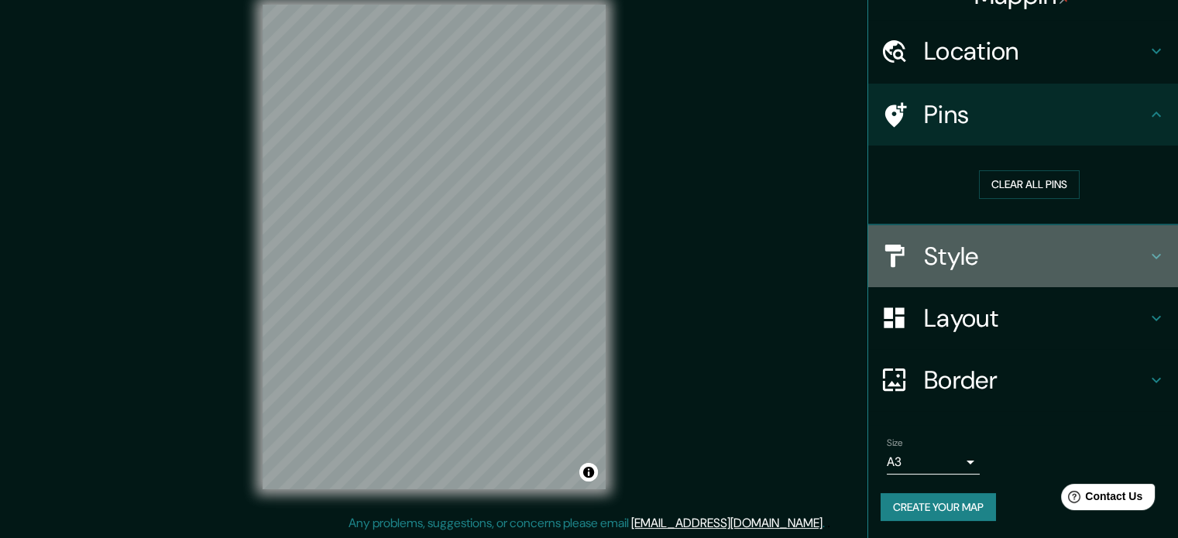
click at [986, 250] on h4 "Style" at bounding box center [1035, 256] width 223 height 31
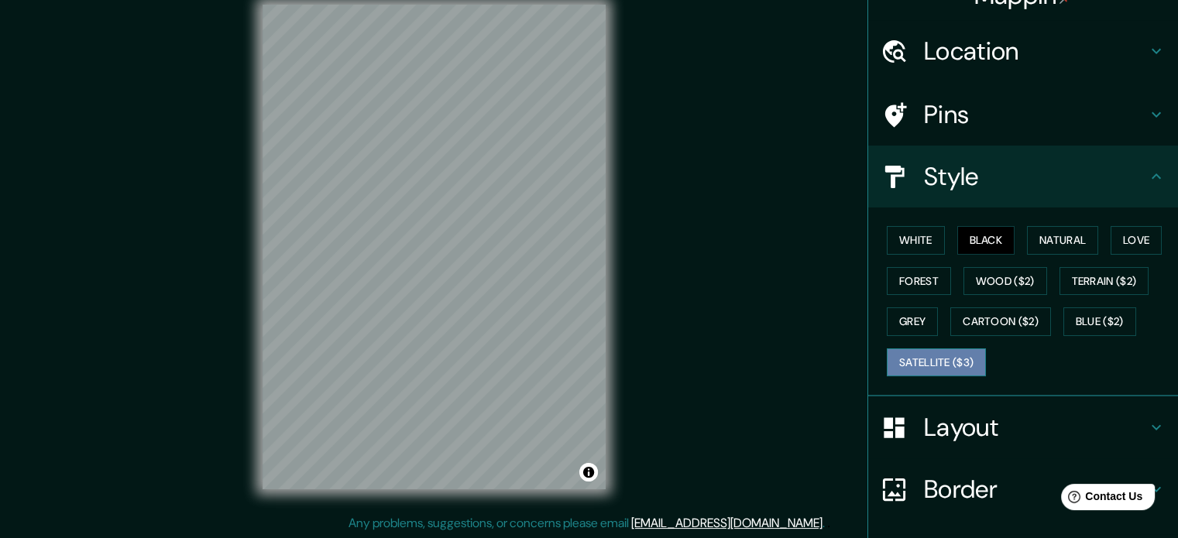
click at [926, 366] on button "Satellite ($3)" at bounding box center [936, 363] width 99 height 29
click at [906, 245] on button "White" at bounding box center [916, 240] width 58 height 29
click at [967, 229] on button "Black" at bounding box center [986, 240] width 58 height 29
click at [564, 385] on div at bounding box center [570, 379] width 12 height 12
